Goal: Navigation & Orientation: Find specific page/section

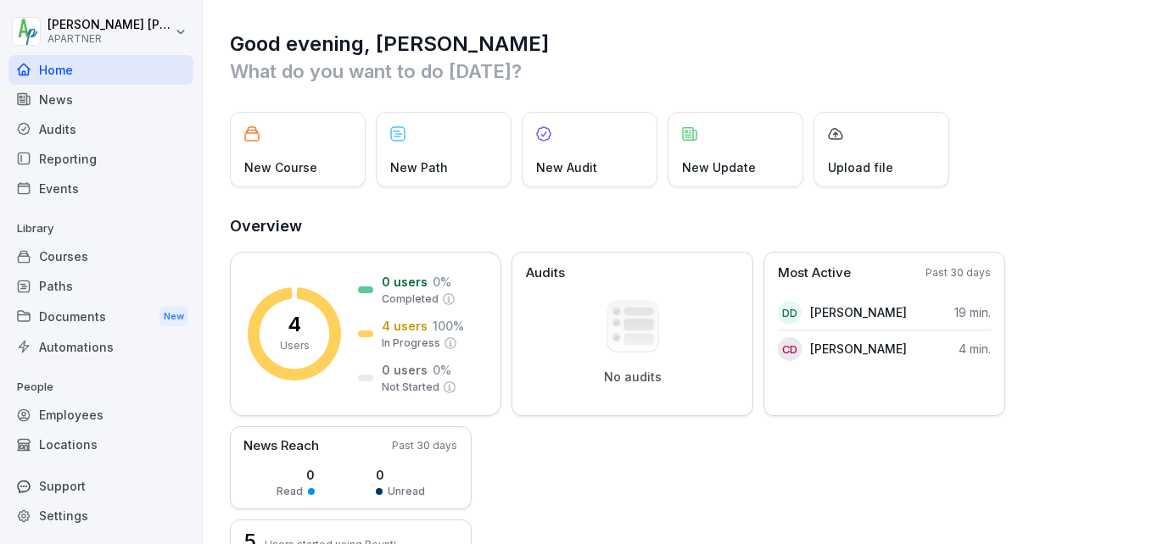
click at [75, 254] on div "Courses" at bounding box center [100, 257] width 185 height 30
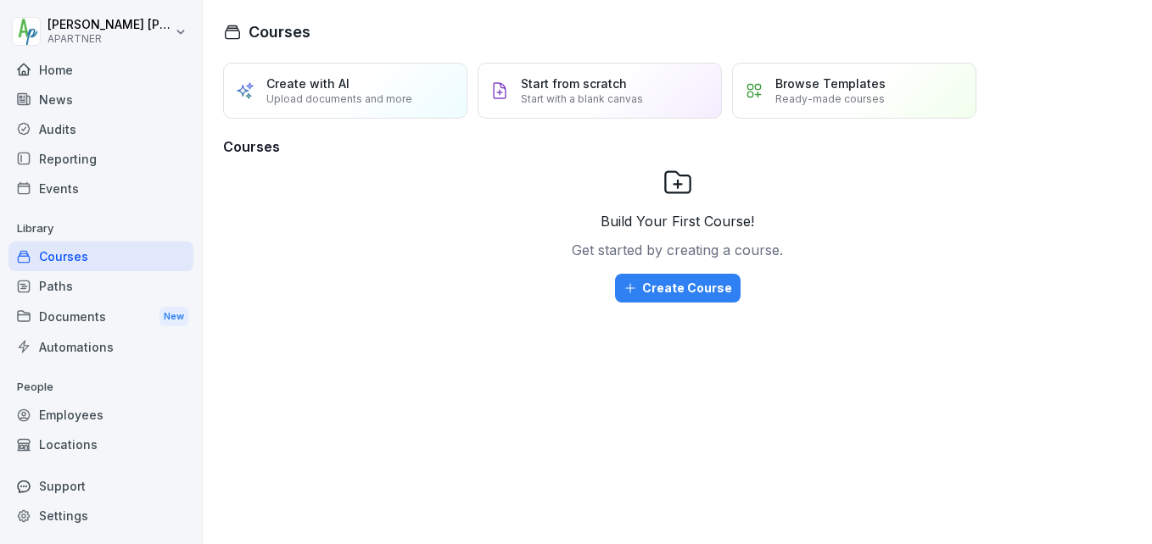
click at [60, 315] on div "Documents New" at bounding box center [100, 316] width 185 height 31
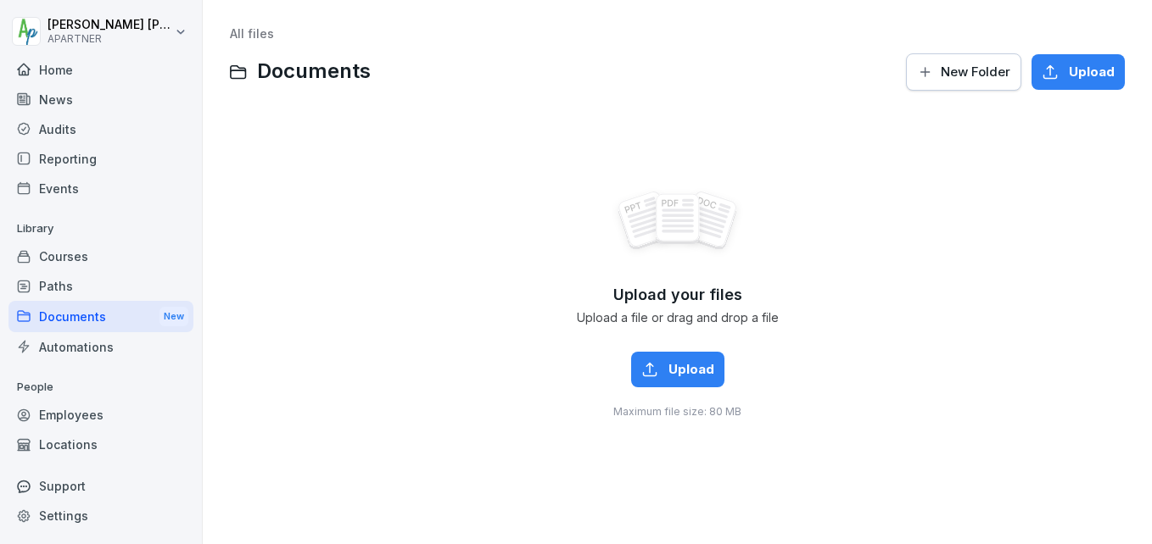
click at [1127, 35] on div at bounding box center [576, 38] width 1152 height 76
click at [47, 67] on div "Home" at bounding box center [100, 70] width 185 height 30
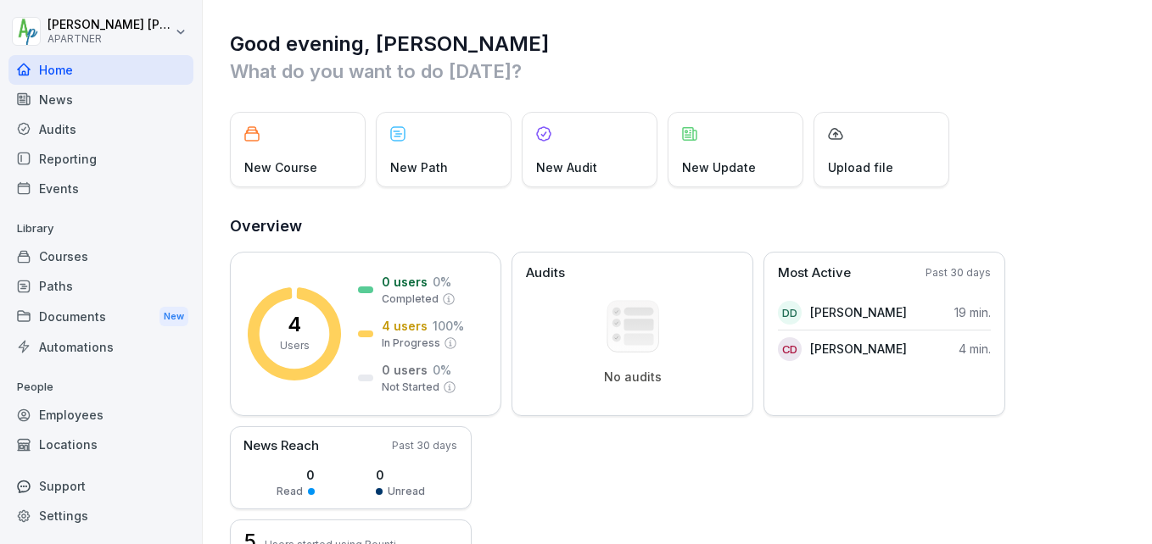
click at [51, 316] on div "Documents New" at bounding box center [100, 316] width 185 height 31
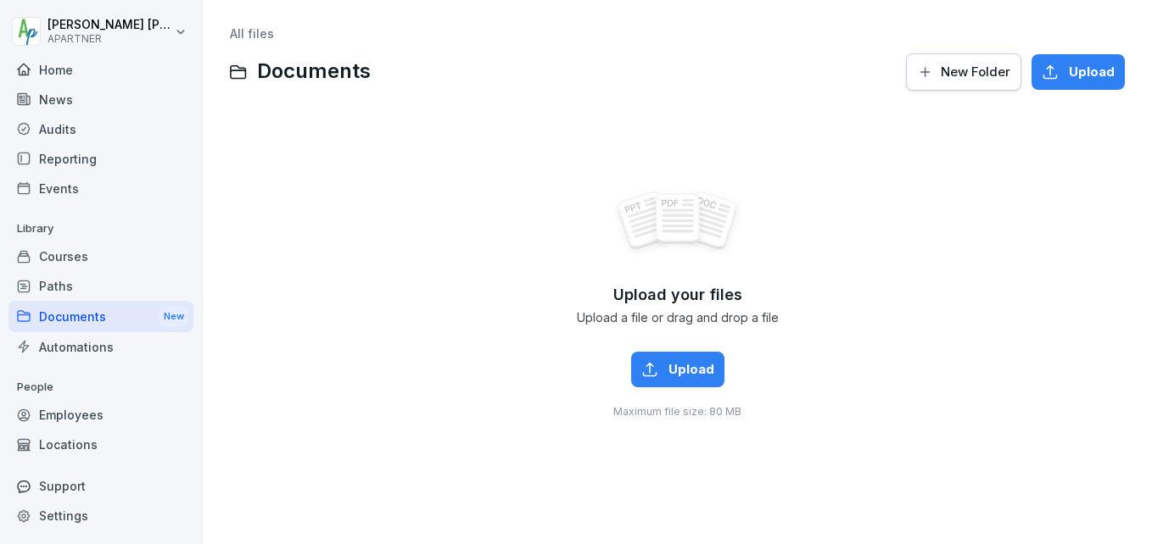
click at [62, 250] on div "Courses" at bounding box center [100, 257] width 185 height 30
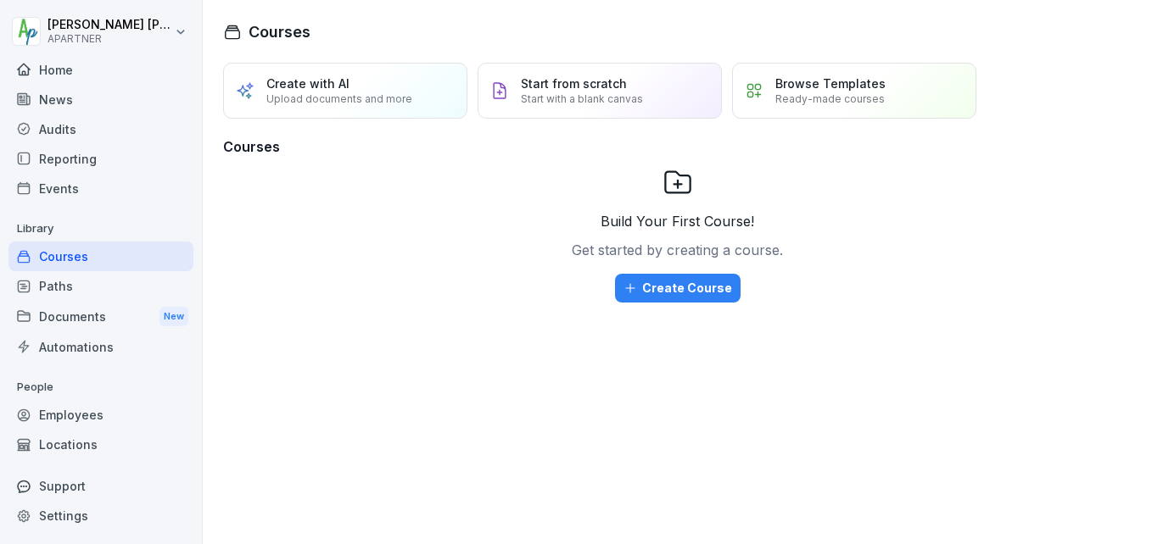
click at [59, 312] on div "Documents New" at bounding box center [100, 316] width 185 height 31
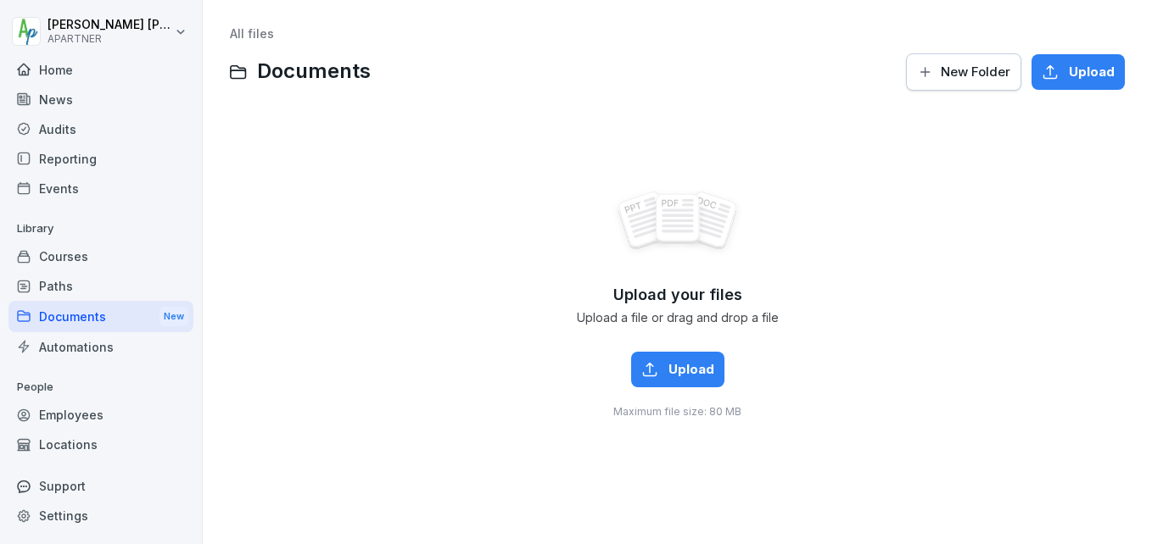
click at [70, 342] on div "Automations" at bounding box center [100, 347] width 185 height 30
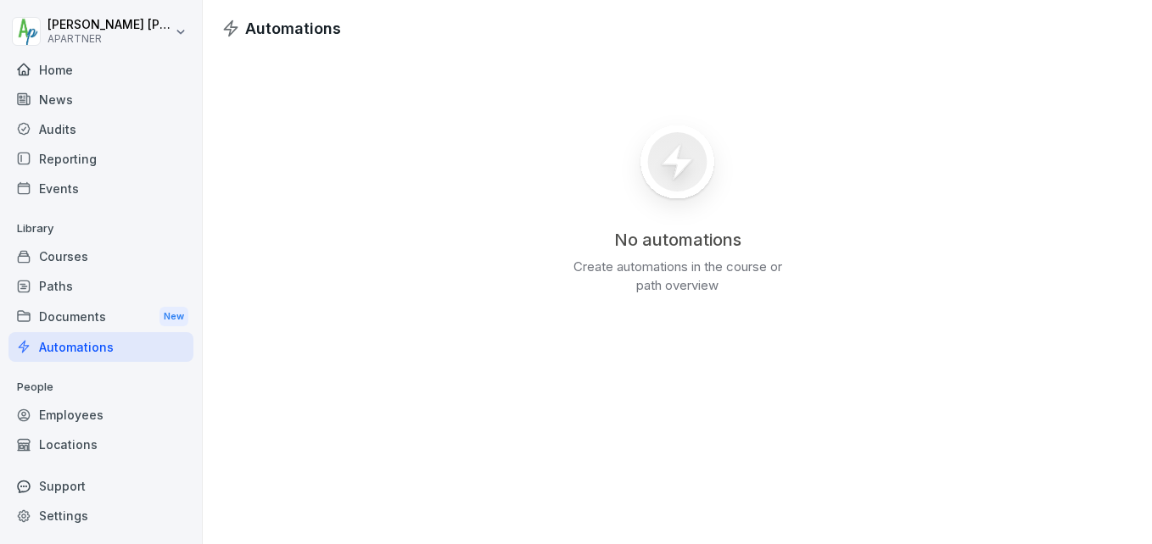
click at [69, 256] on div "Courses" at bounding box center [100, 257] width 185 height 30
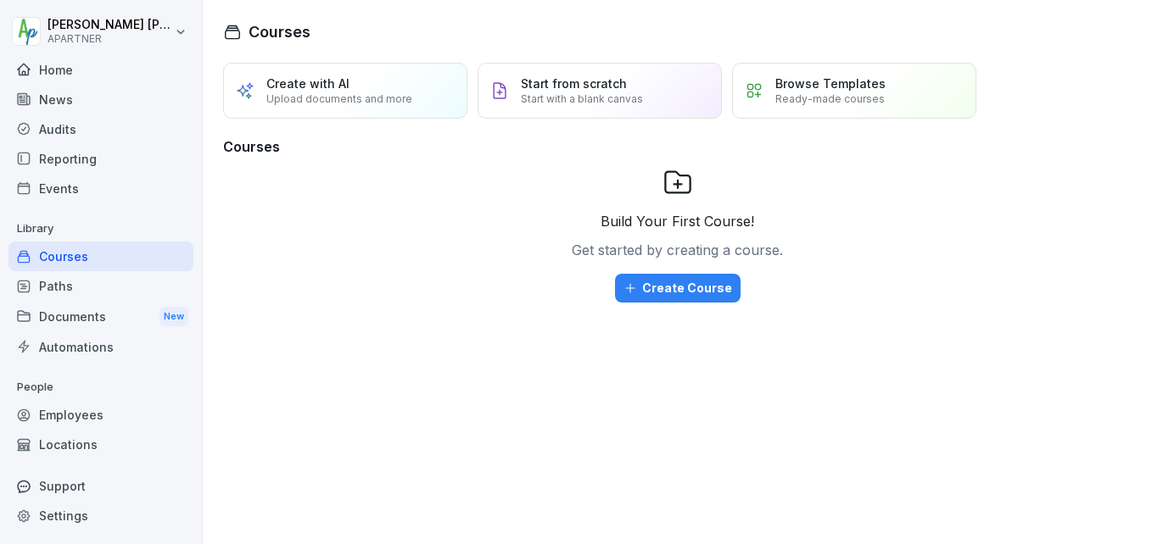
click at [60, 322] on div "Documents New" at bounding box center [100, 316] width 185 height 31
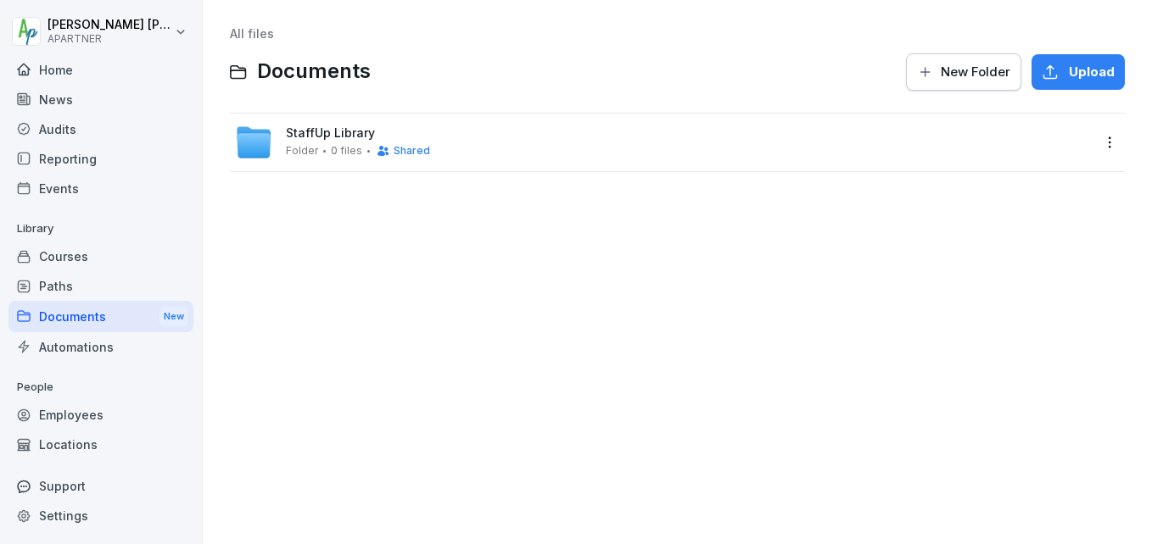
click at [66, 255] on div "Courses" at bounding box center [100, 257] width 185 height 30
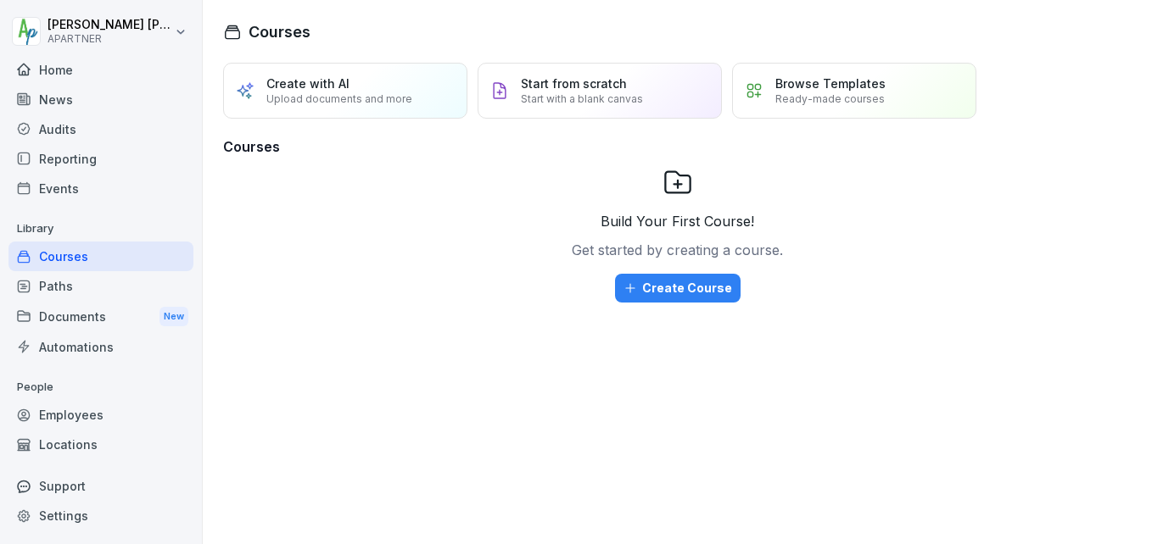
click at [63, 75] on div "Home" at bounding box center [100, 70] width 185 height 30
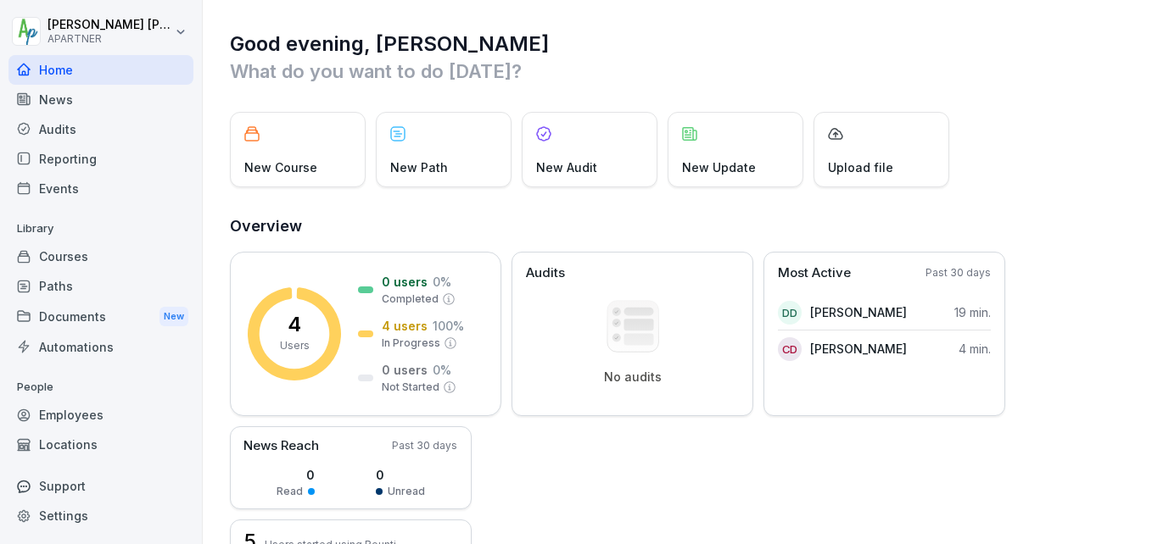
click at [181, 28] on html "[PERSON_NAME] APARTNER Home News Audits Reporting Events Library Courses Paths …" at bounding box center [576, 272] width 1152 height 544
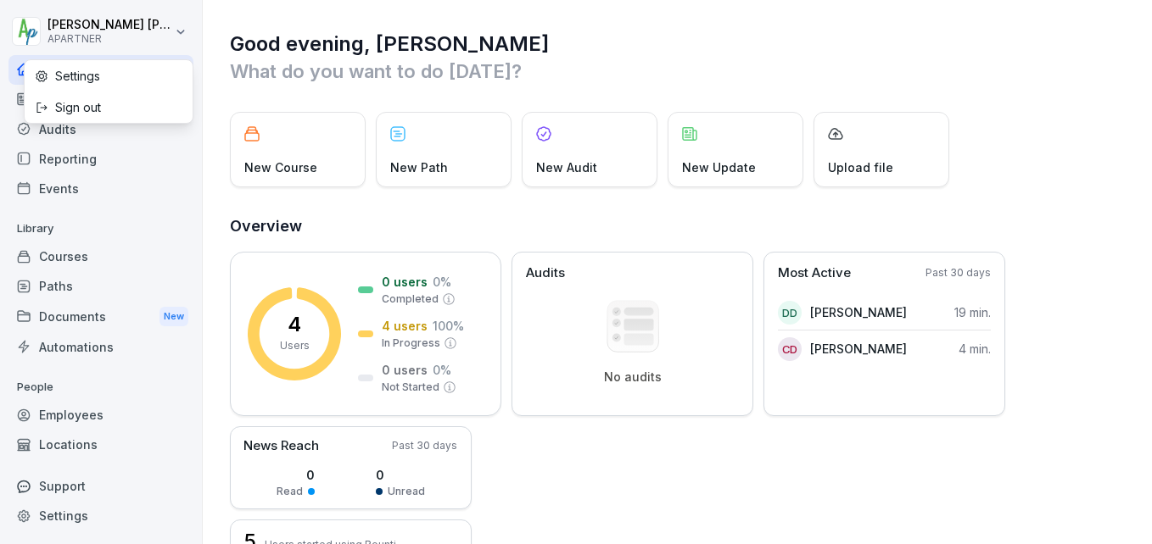
click at [90, 107] on div "Sign out" at bounding box center [109, 107] width 168 height 31
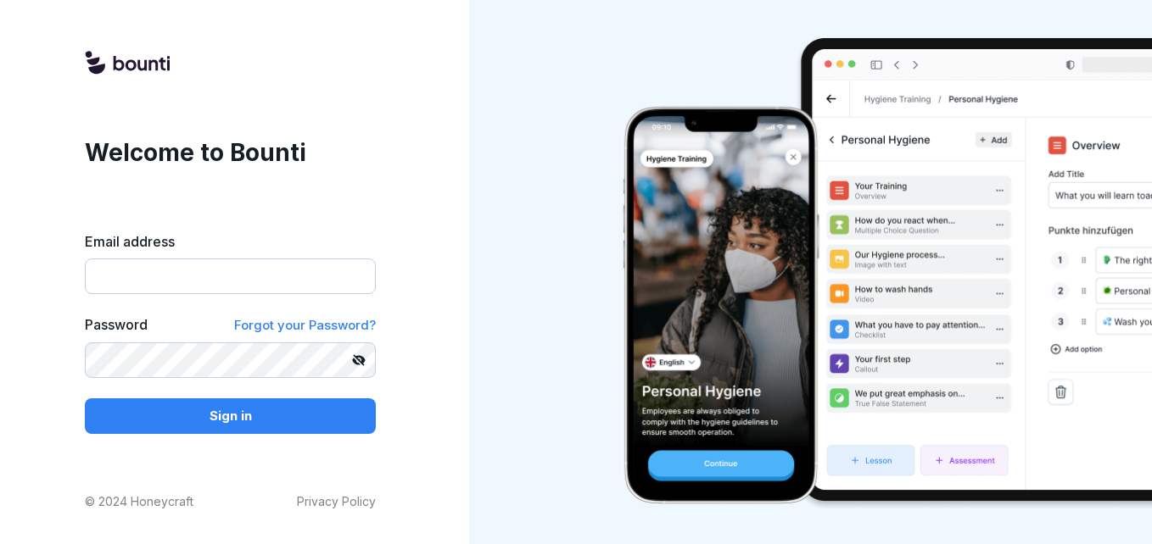
type input "**********"
